Goal: Information Seeking & Learning: Check status

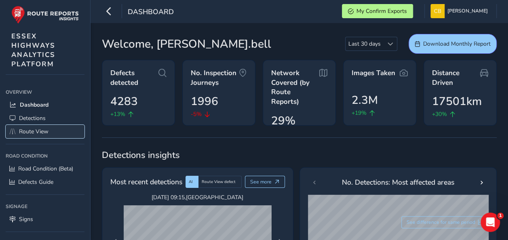
click at [38, 132] on span "Route View" at bounding box center [34, 132] width 30 height 8
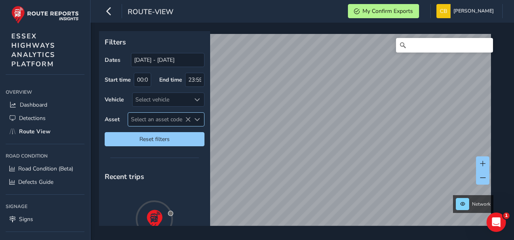
click at [156, 115] on span "Select an asset code" at bounding box center [159, 119] width 63 height 13
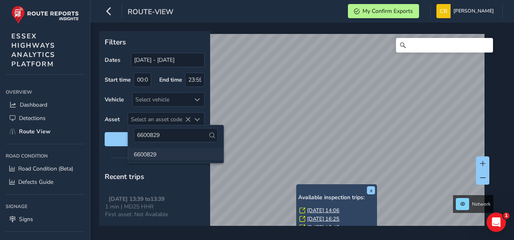
type input "6600829"
click at [150, 154] on li "6600829" at bounding box center [175, 154] width 95 height 12
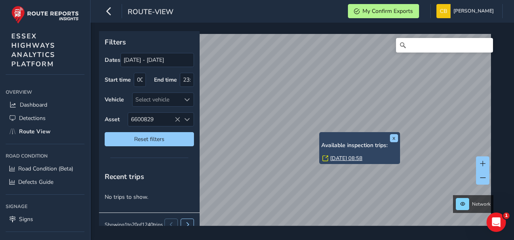
click at [341, 158] on link "[DATE] 08:58" at bounding box center [346, 158] width 32 height 7
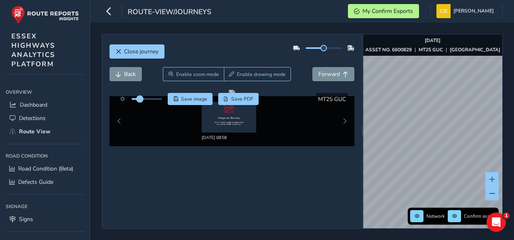
drag, startPoint x: 146, startPoint y: 99, endPoint x: 132, endPoint y: 99, distance: 14.6
click at [137, 99] on span at bounding box center [140, 99] width 6 height 6
drag, startPoint x: 129, startPoint y: 99, endPoint x: 157, endPoint y: 99, distance: 27.5
click at [157, 99] on span at bounding box center [155, 99] width 6 height 6
click at [338, 158] on div "Close journey Back Enable zoom mode Enable drawing mode Forward Click and Drag …" at bounding box center [302, 131] width 401 height 195
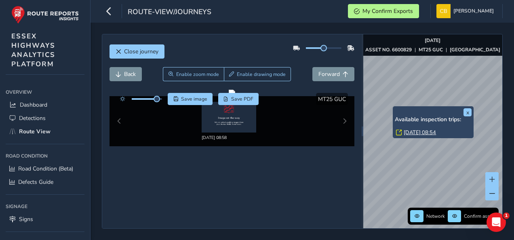
click at [416, 132] on link "[DATE] 08:54" at bounding box center [420, 132] width 32 height 7
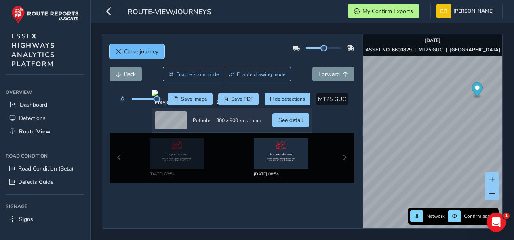
click at [117, 53] on span "Close journey" at bounding box center [119, 52] width 6 height 6
